Goal: Transaction & Acquisition: Subscribe to service/newsletter

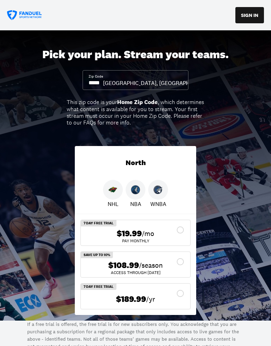
scroll to position [72, 0]
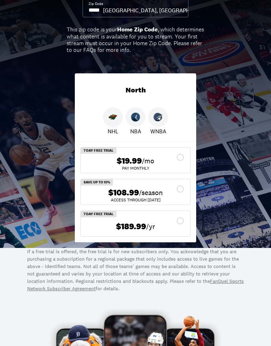
click at [141, 195] on span "/season" at bounding box center [151, 193] width 24 height 10
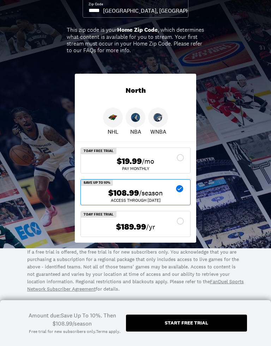
click at [144, 196] on span "/season" at bounding box center [151, 193] width 24 height 10
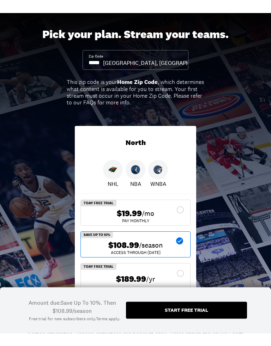
scroll to position [30, 0]
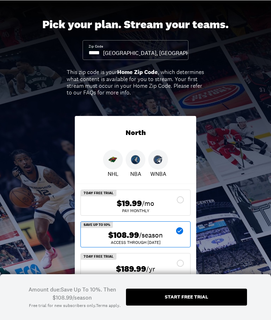
click at [96, 49] on input at bounding box center [96, 53] width 14 height 8
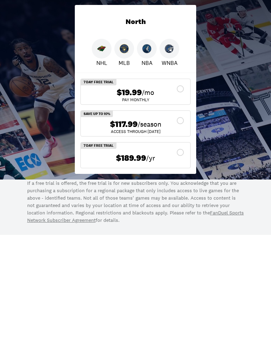
type input "*****"
click at [139, 230] on span "/season" at bounding box center [150, 235] width 24 height 10
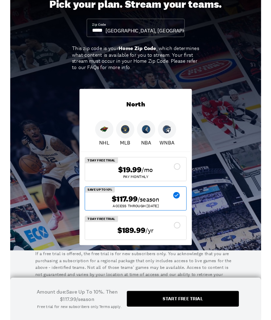
scroll to position [0, 0]
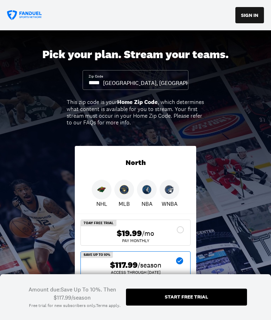
click at [28, 14] on icon at bounding box center [24, 15] width 35 height 10
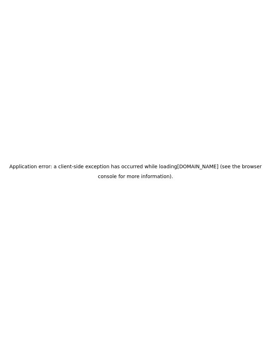
click at [19, 4] on div "Application error: a client-side exception has occurred while loading fanduelsp…" at bounding box center [135, 173] width 271 height 346
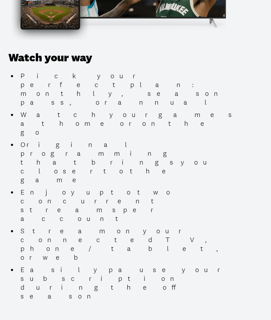
scroll to position [927, 0]
